Goal: Transaction & Acquisition: Book appointment/travel/reservation

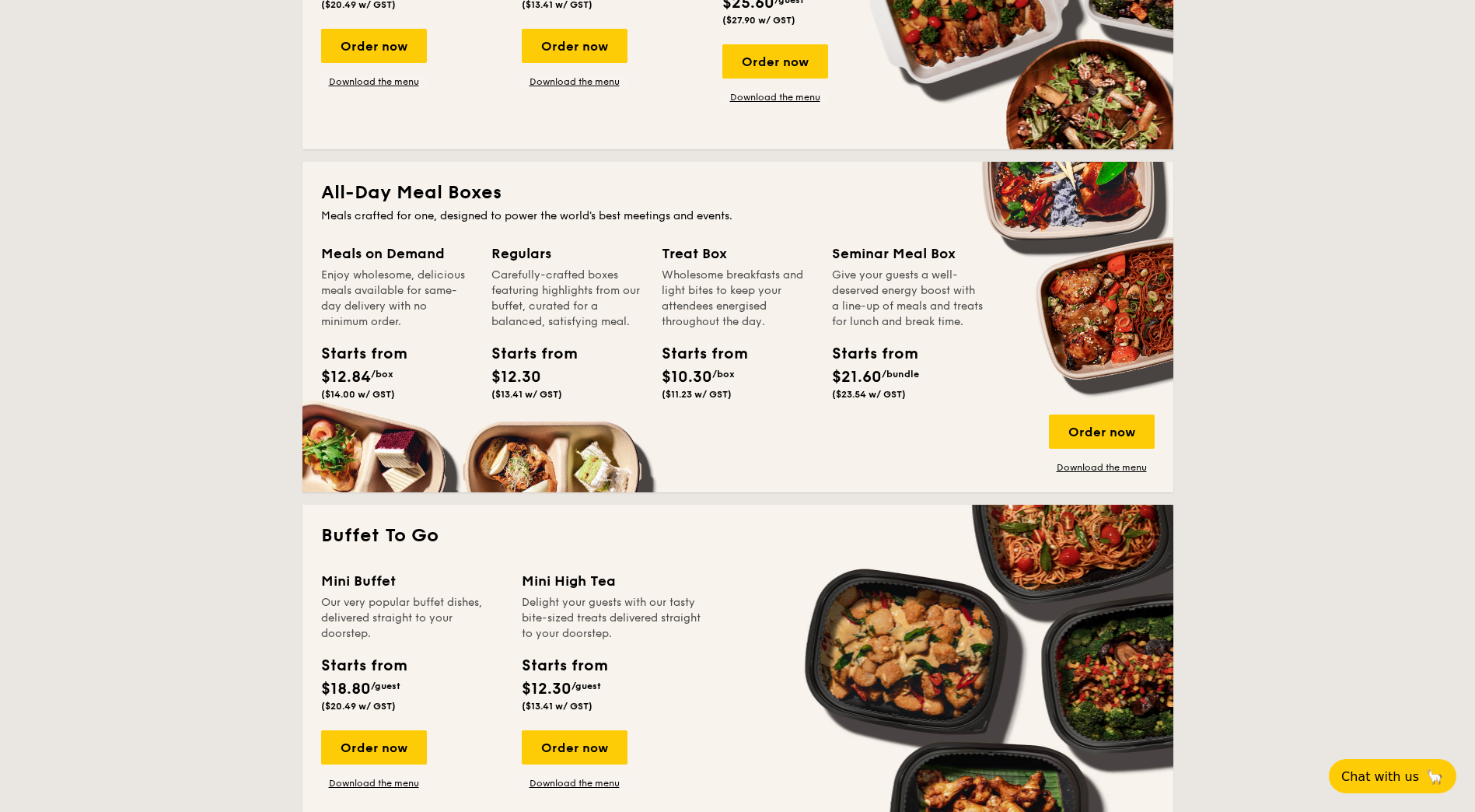
scroll to position [2586, 0]
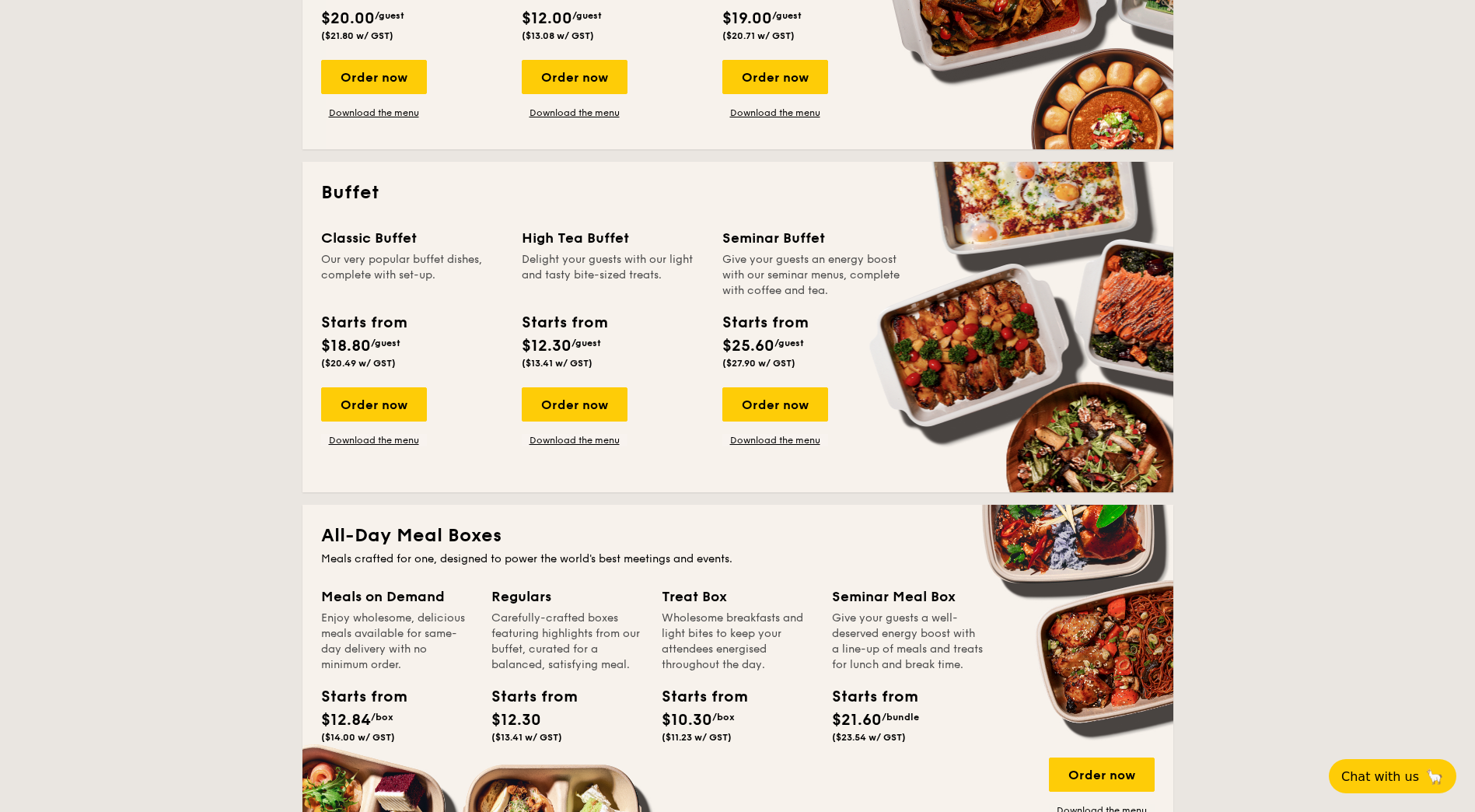
scroll to position [544, 0]
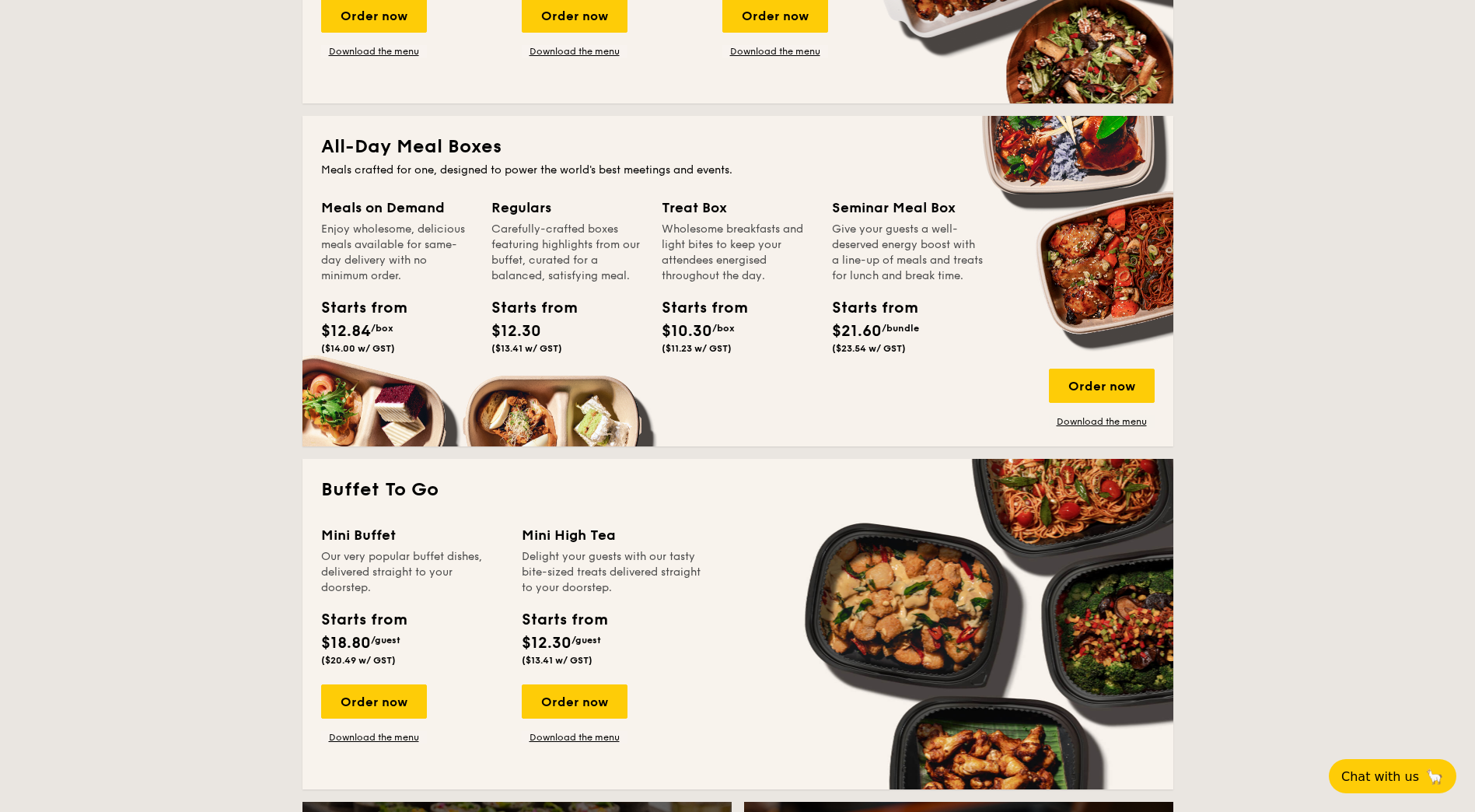
scroll to position [933, 0]
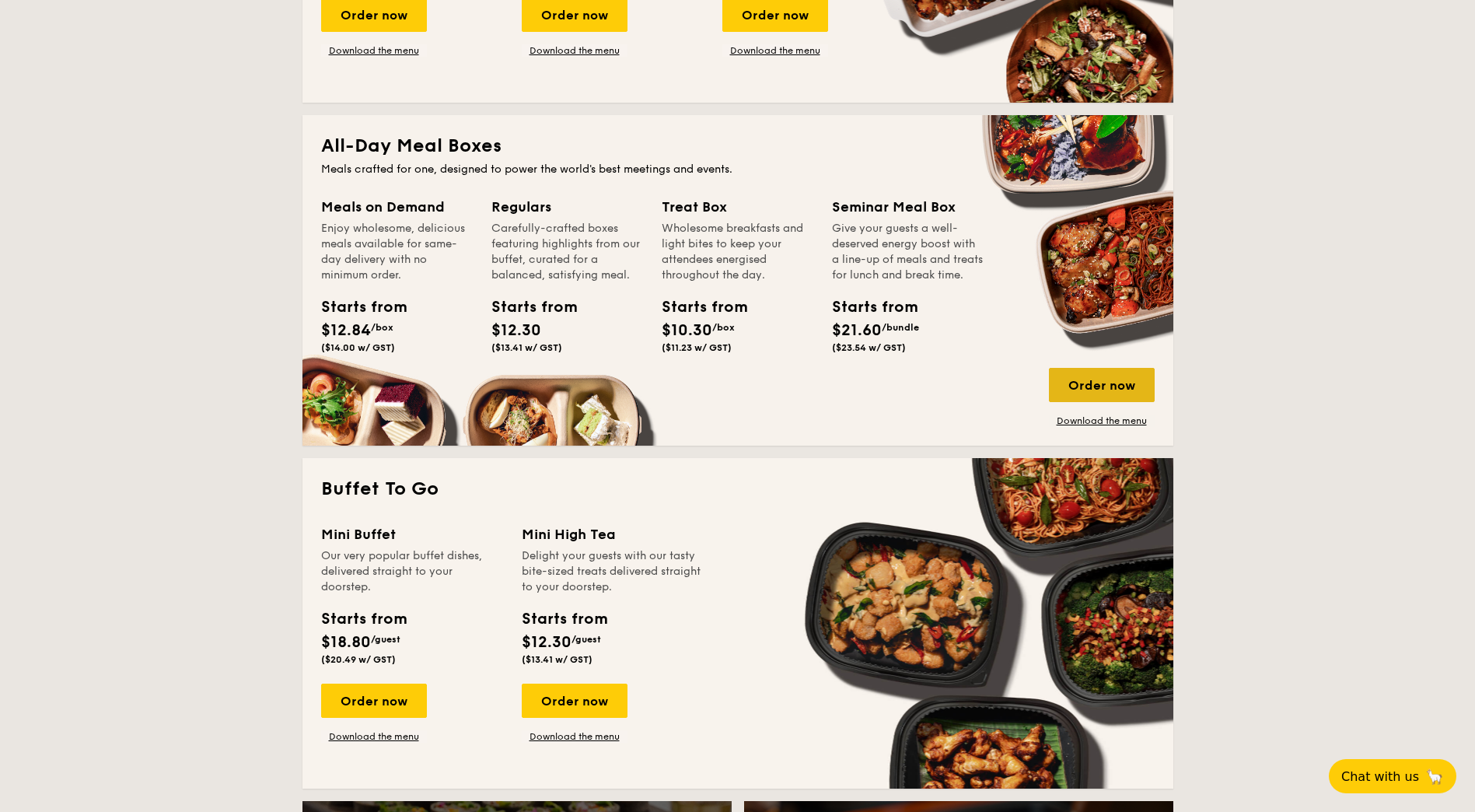
click at [969, 386] on div "Order now" at bounding box center [1102, 385] width 106 height 34
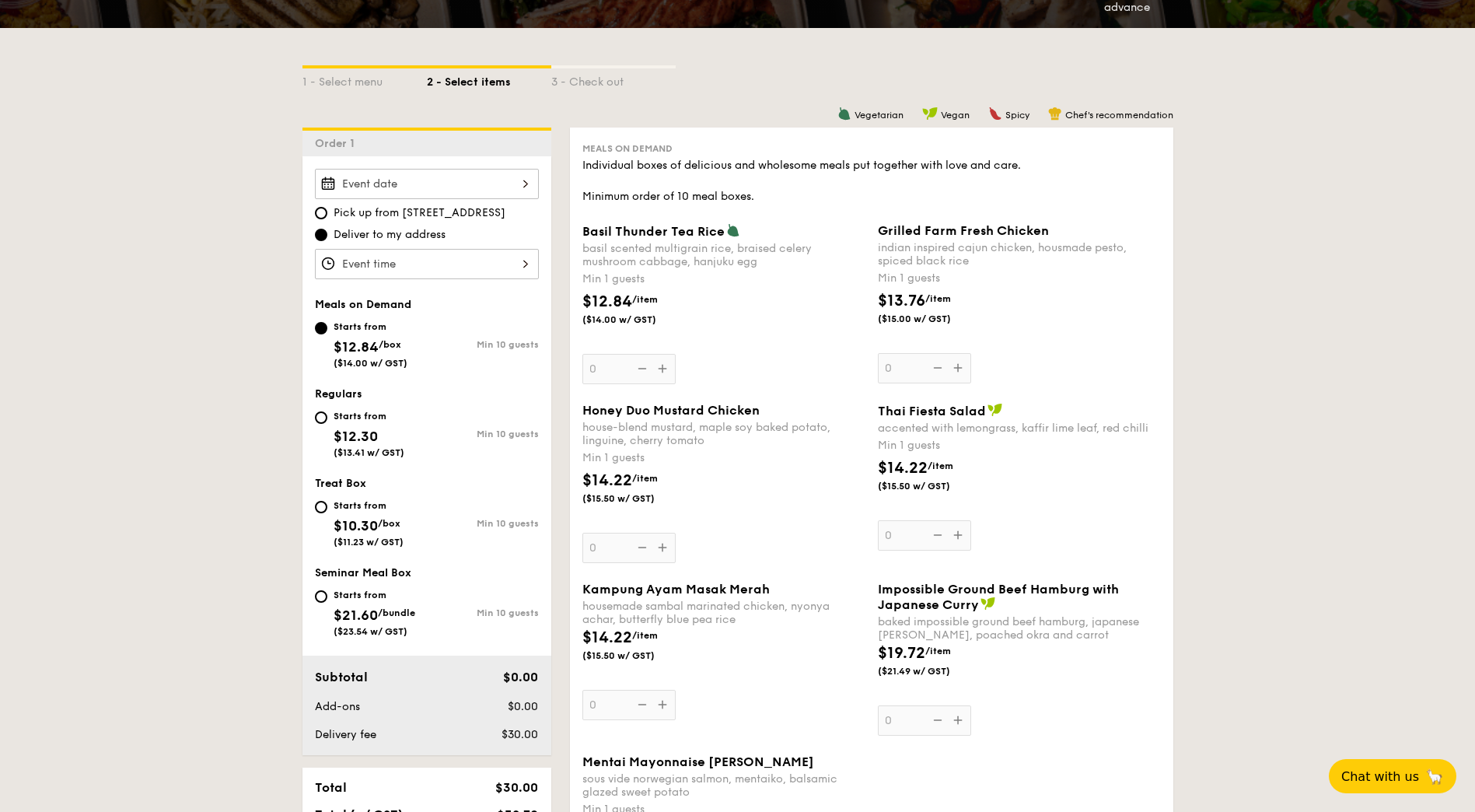
scroll to position [156, 0]
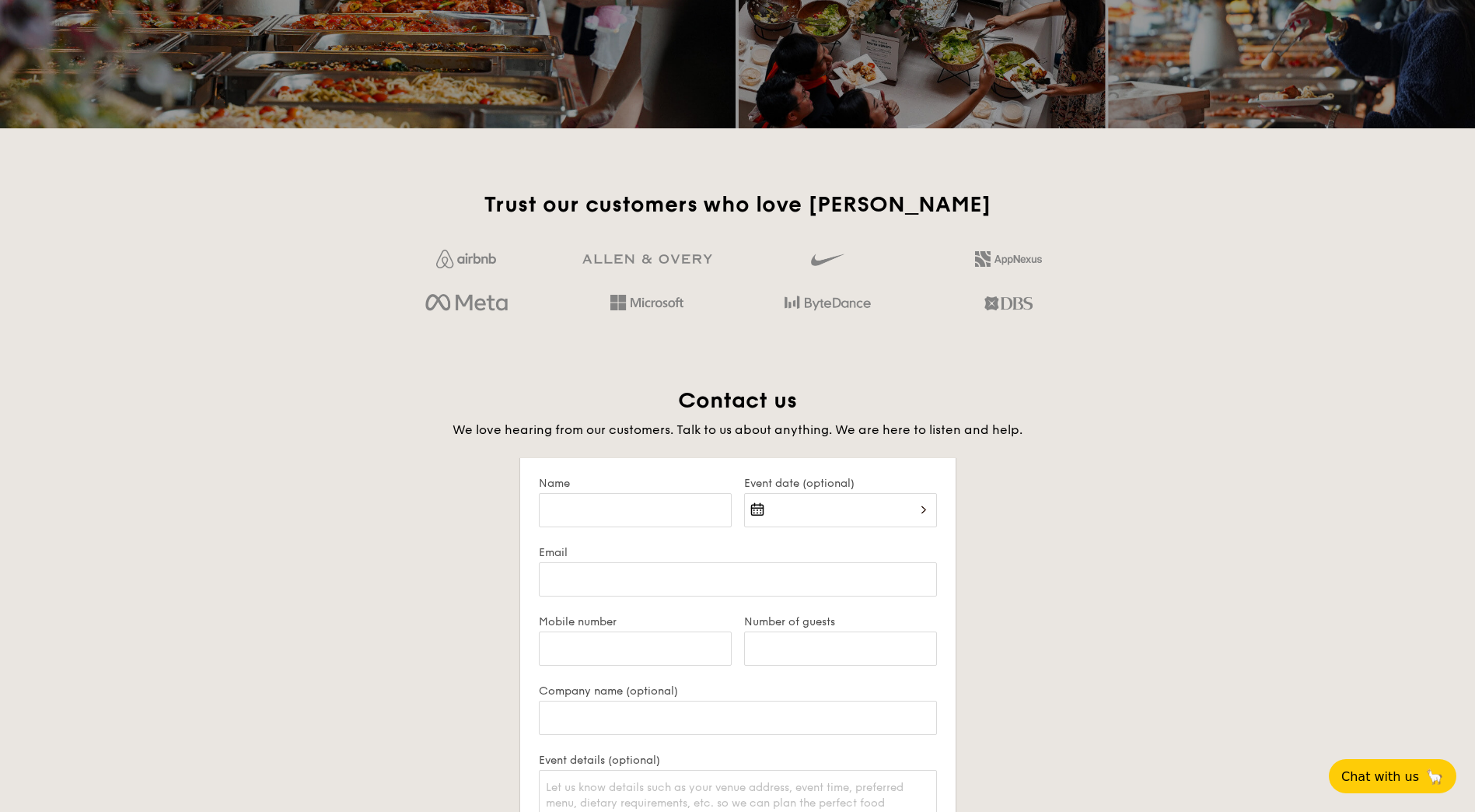
scroll to position [2632, 0]
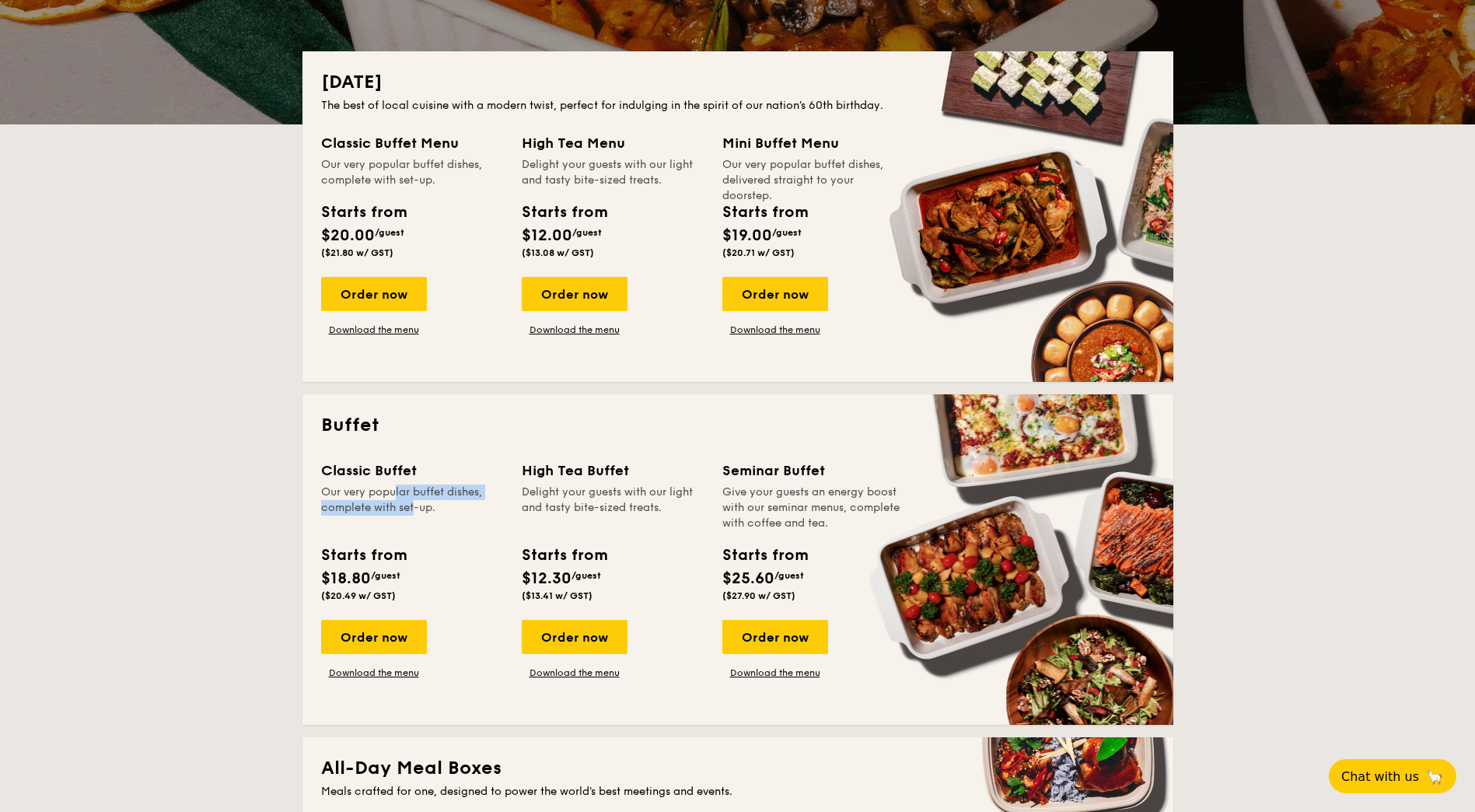
drag, startPoint x: 355, startPoint y: 491, endPoint x: 399, endPoint y: 504, distance: 45.9
click at [394, 504] on div "Our very popular buffet dishes, complete with set-up." at bounding box center [411, 508] width 182 height 47
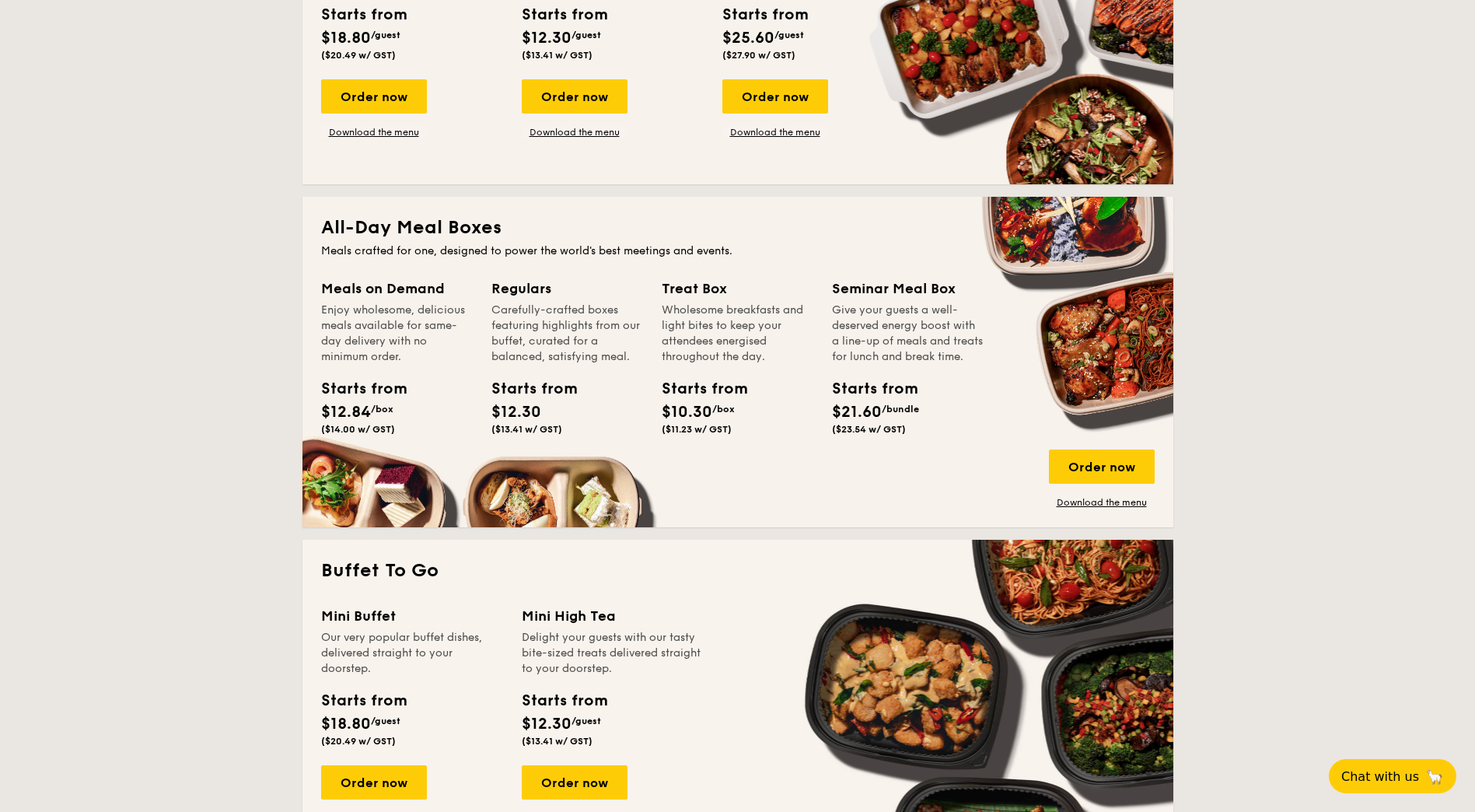
scroll to position [855, 0]
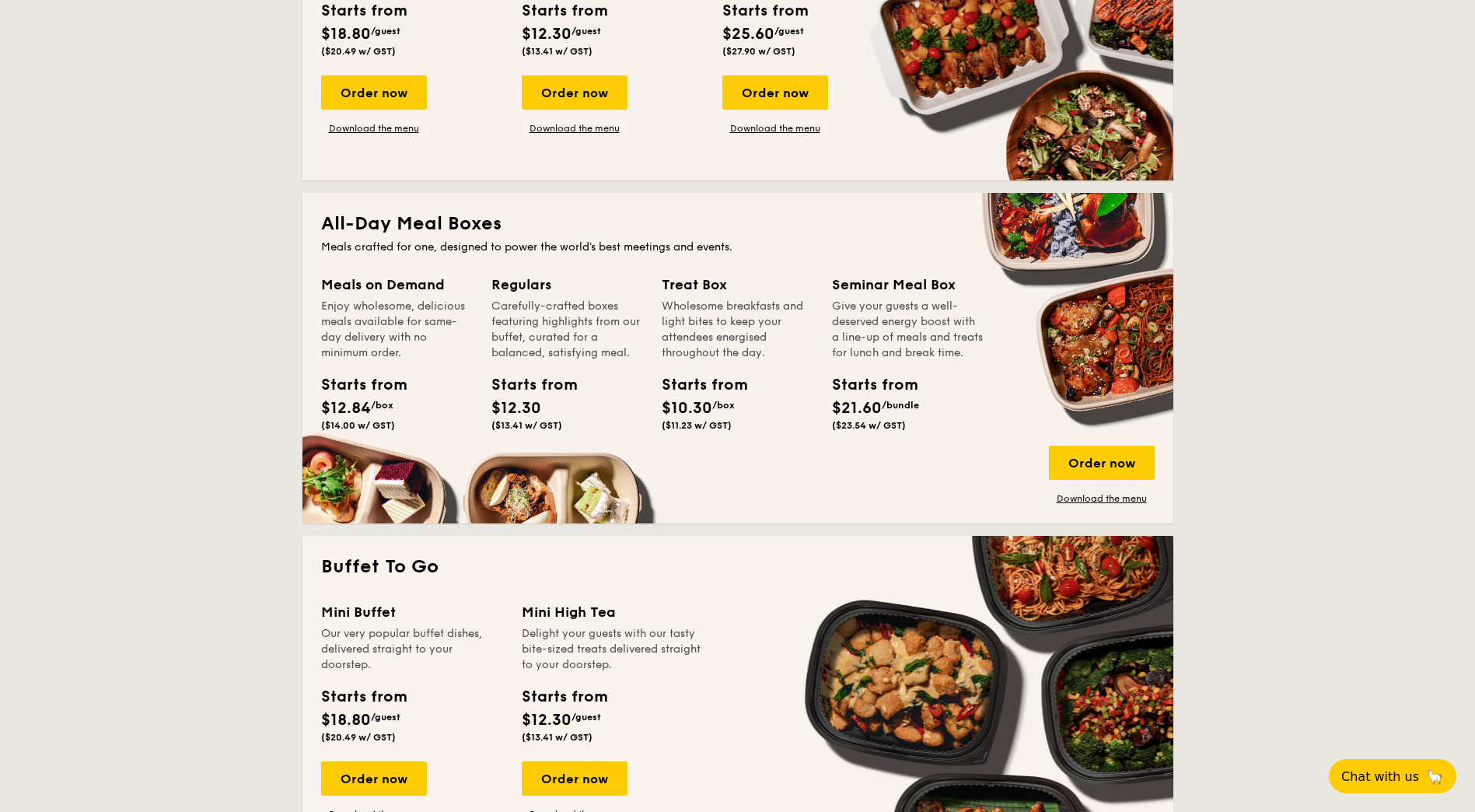
click at [364, 299] on div "Enjoy wholesome, delicious meals available for same-day delivery with no minimu…" at bounding box center [397, 329] width 152 height 62
click at [1097, 474] on div "Order now" at bounding box center [1102, 463] width 106 height 34
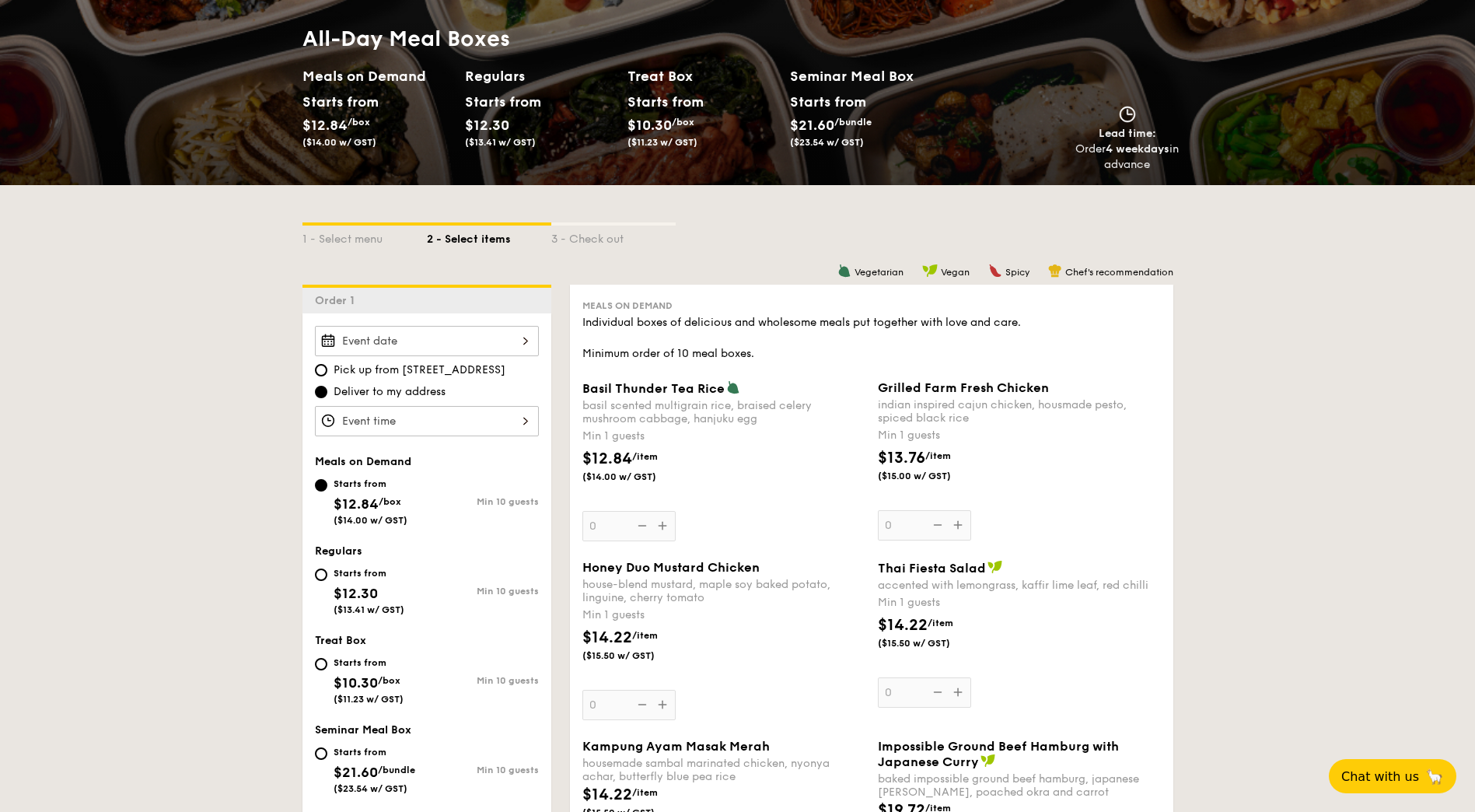
scroll to position [233, 0]
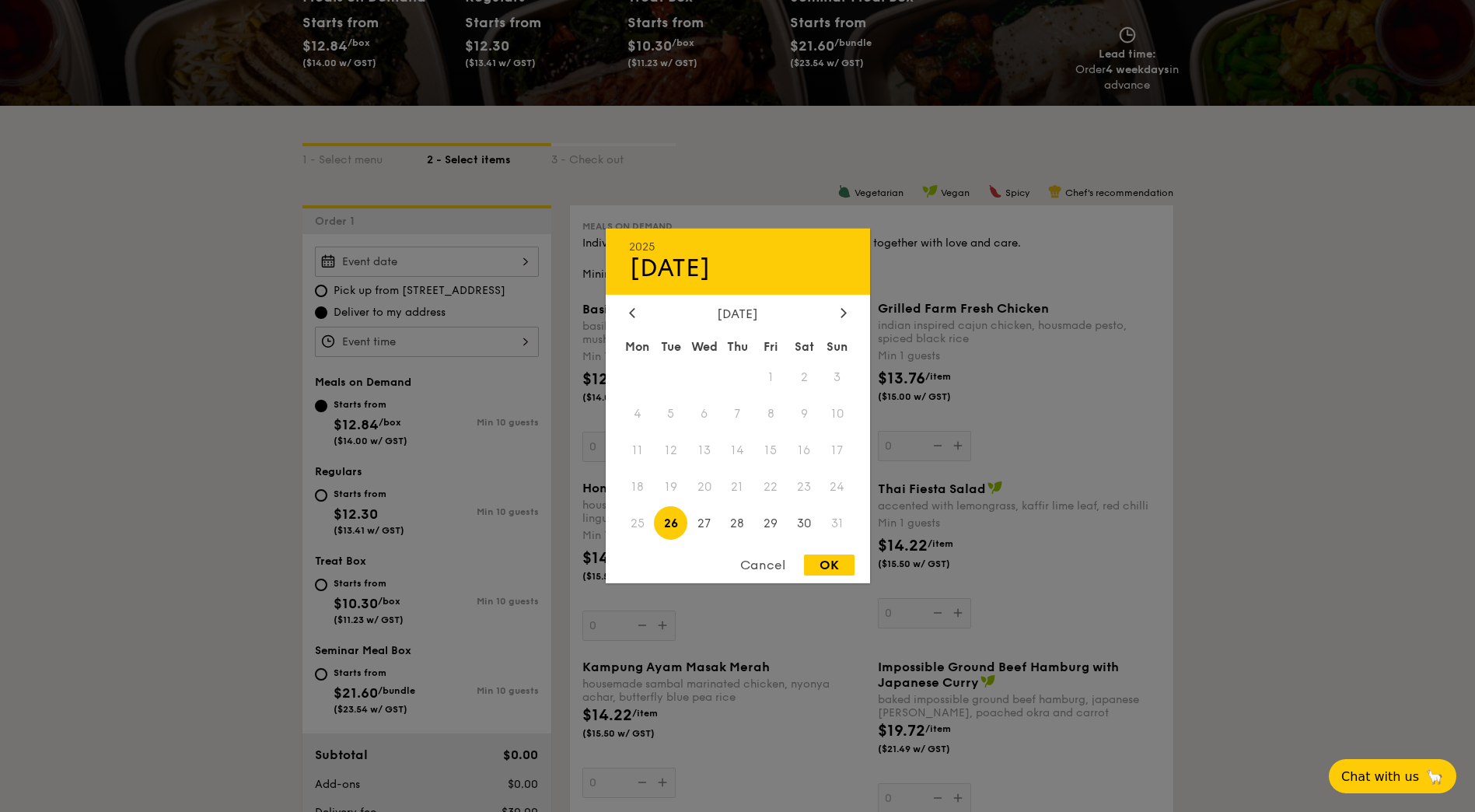
click at [403, 265] on div "2025 Aug 26 August 2025 Mon Tue Wed Thu Fri Sat Sun 1 2 3 4 5 6 7 8 9 10 11 12 …" at bounding box center [427, 262] width 224 height 31
click at [207, 319] on div at bounding box center [737, 406] width 1475 height 812
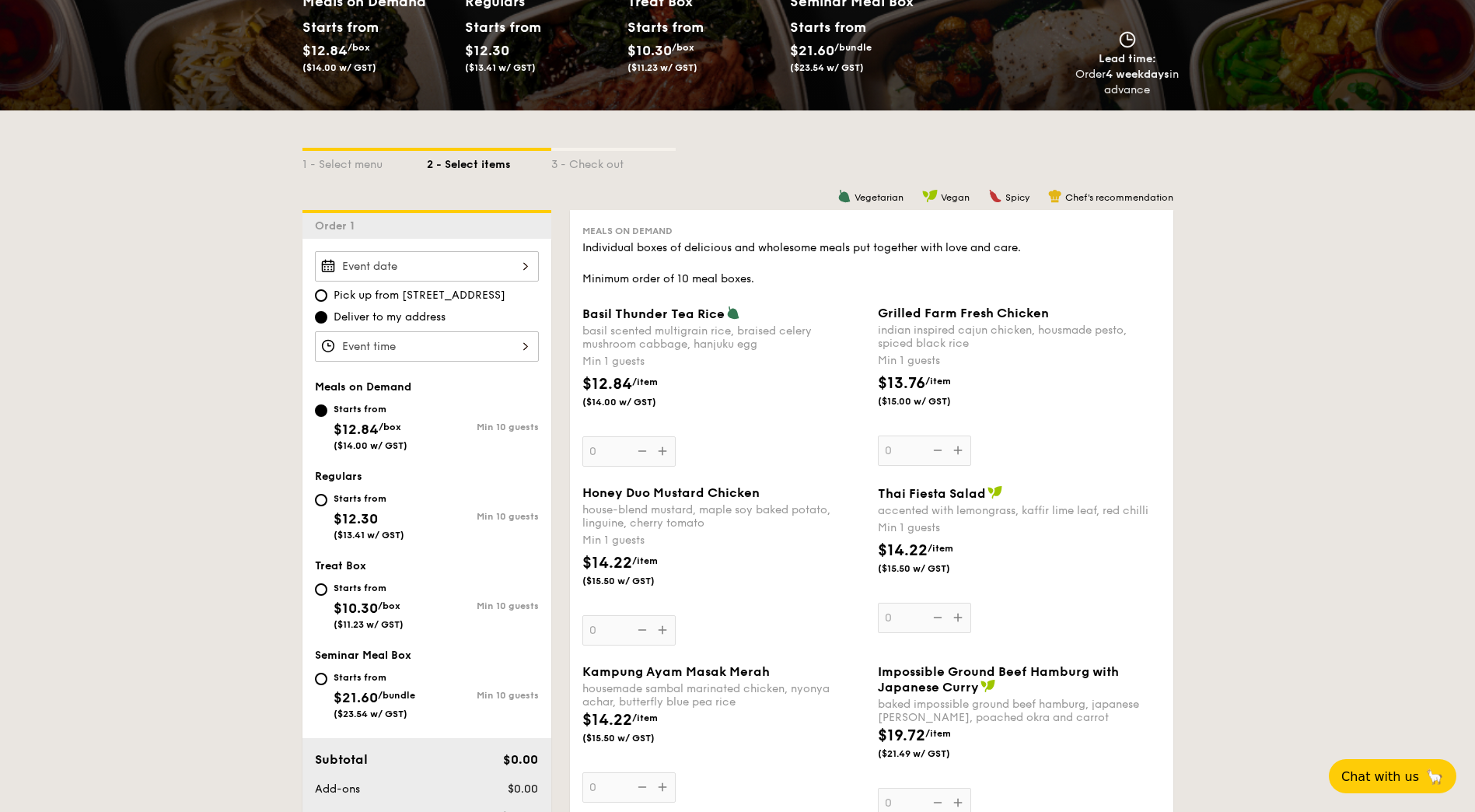
scroll to position [0, 0]
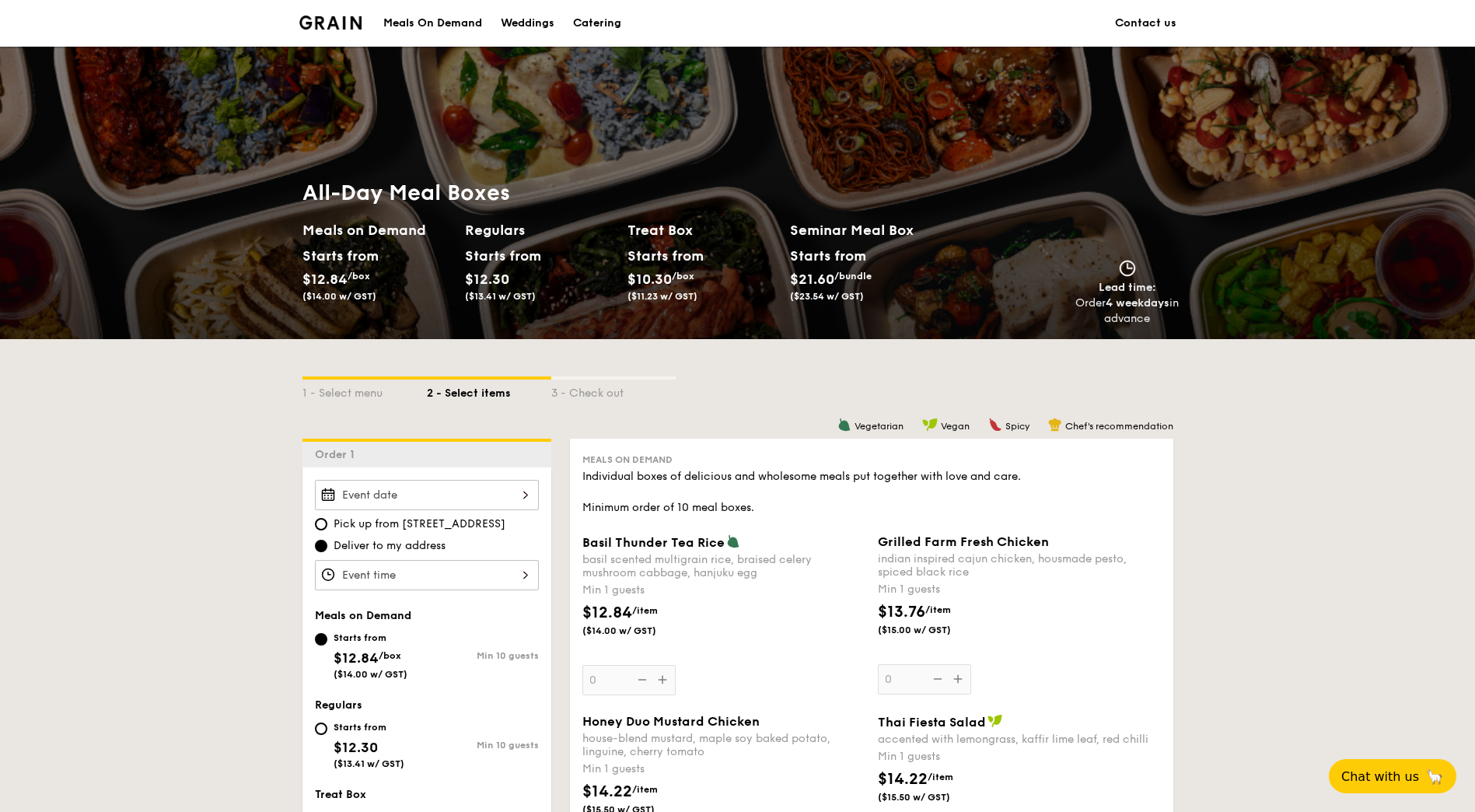
drag, startPoint x: 337, startPoint y: 223, endPoint x: 397, endPoint y: 224, distance: 60.0
click at [338, 223] on h2 "Meals on Demand" at bounding box center [377, 230] width 150 height 22
drag, startPoint x: 617, startPoint y: 261, endPoint x: 823, endPoint y: 263, distance: 206.0
click at [752, 263] on div "All-Day Meal Boxes Meals on Demand Starts from $12.84 /box ($14.00 w/ GST) Regu…" at bounding box center [627, 252] width 650 height 147
click at [831, 263] on div "Starts from" at bounding box center [827, 256] width 75 height 24
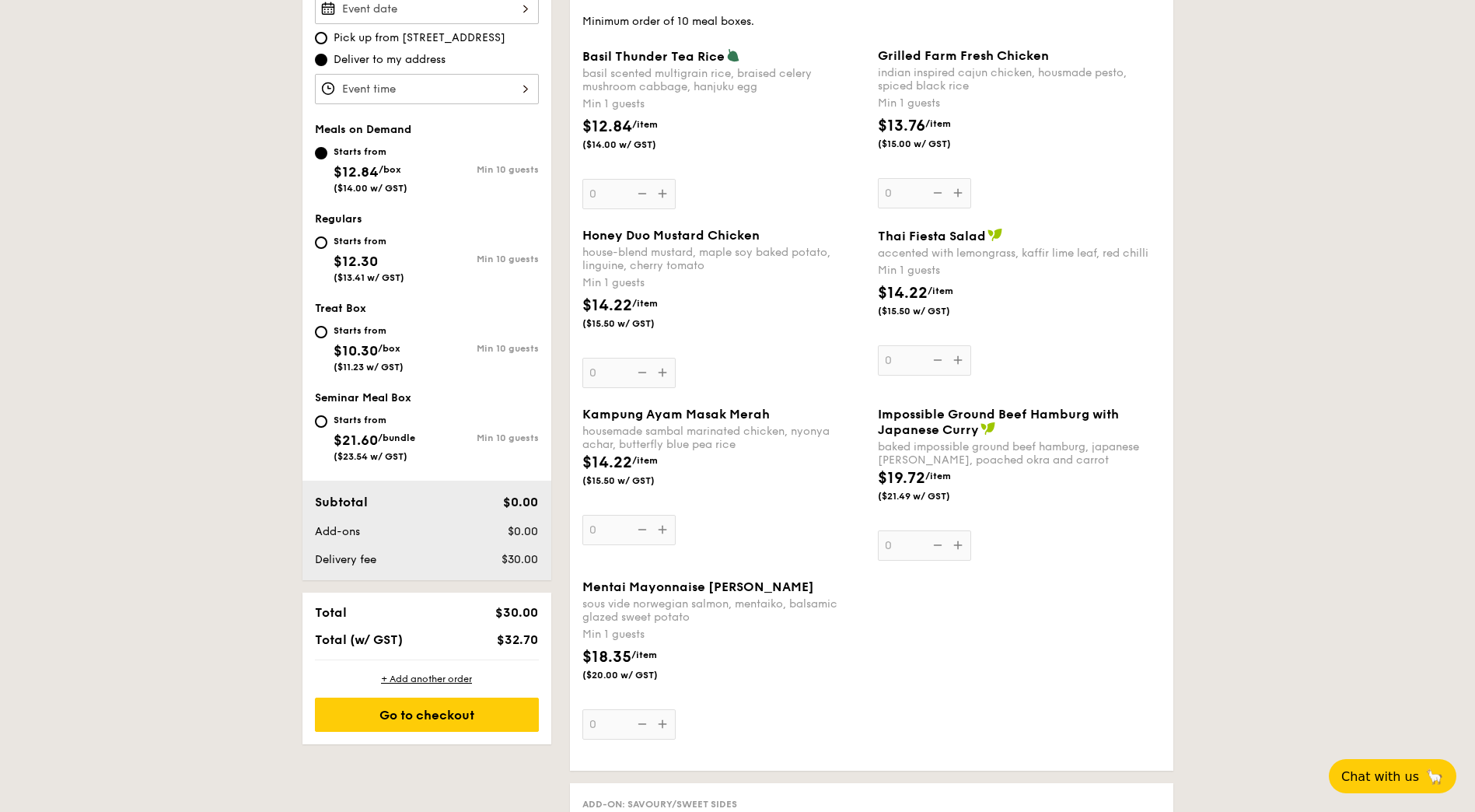
scroll to position [389, 0]
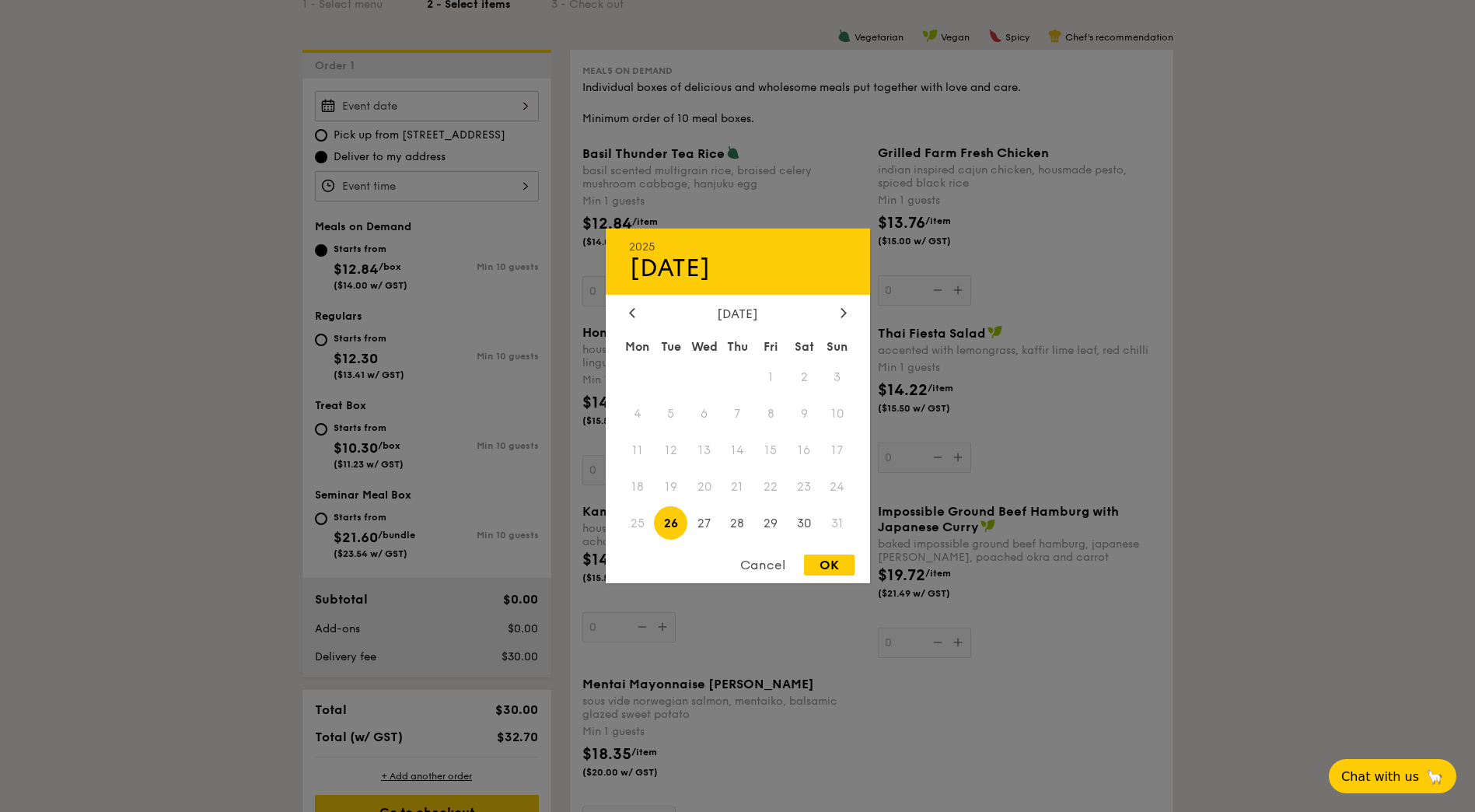
click at [478, 114] on div "2025 Aug 26 August 2025 Mon Tue Wed Thu Fri Sat Sun 1 2 3 4 5 6 7 8 9 10 11 12 …" at bounding box center [427, 107] width 224 height 31
click at [707, 535] on span "27" at bounding box center [704, 523] width 33 height 33
click at [840, 564] on div "OK" at bounding box center [829, 564] width 51 height 21
type input "Aug 27, 2025"
